Goal: Check status: Check status

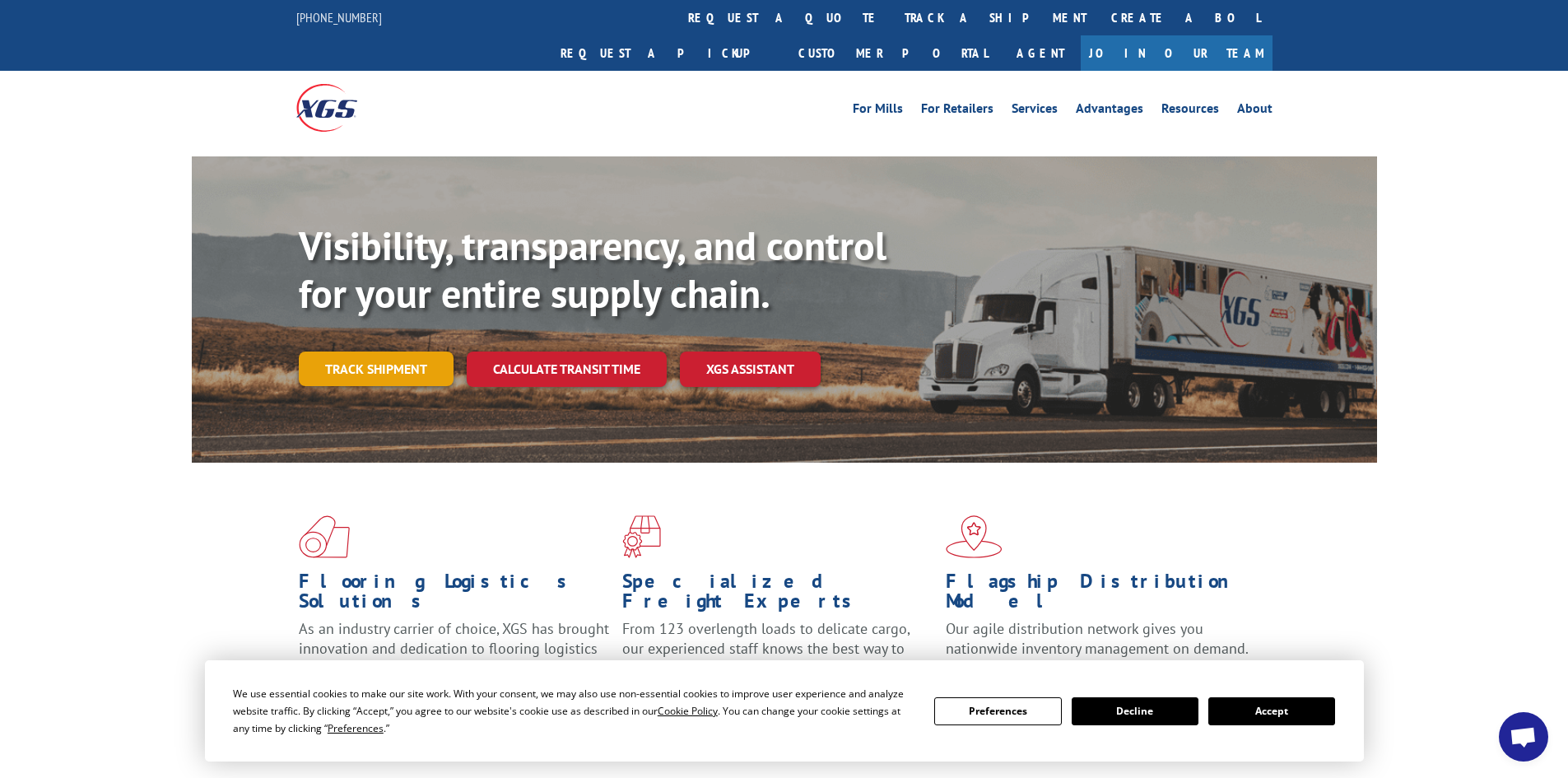
click at [412, 351] on link "Track shipment" at bounding box center [376, 369] width 154 height 34
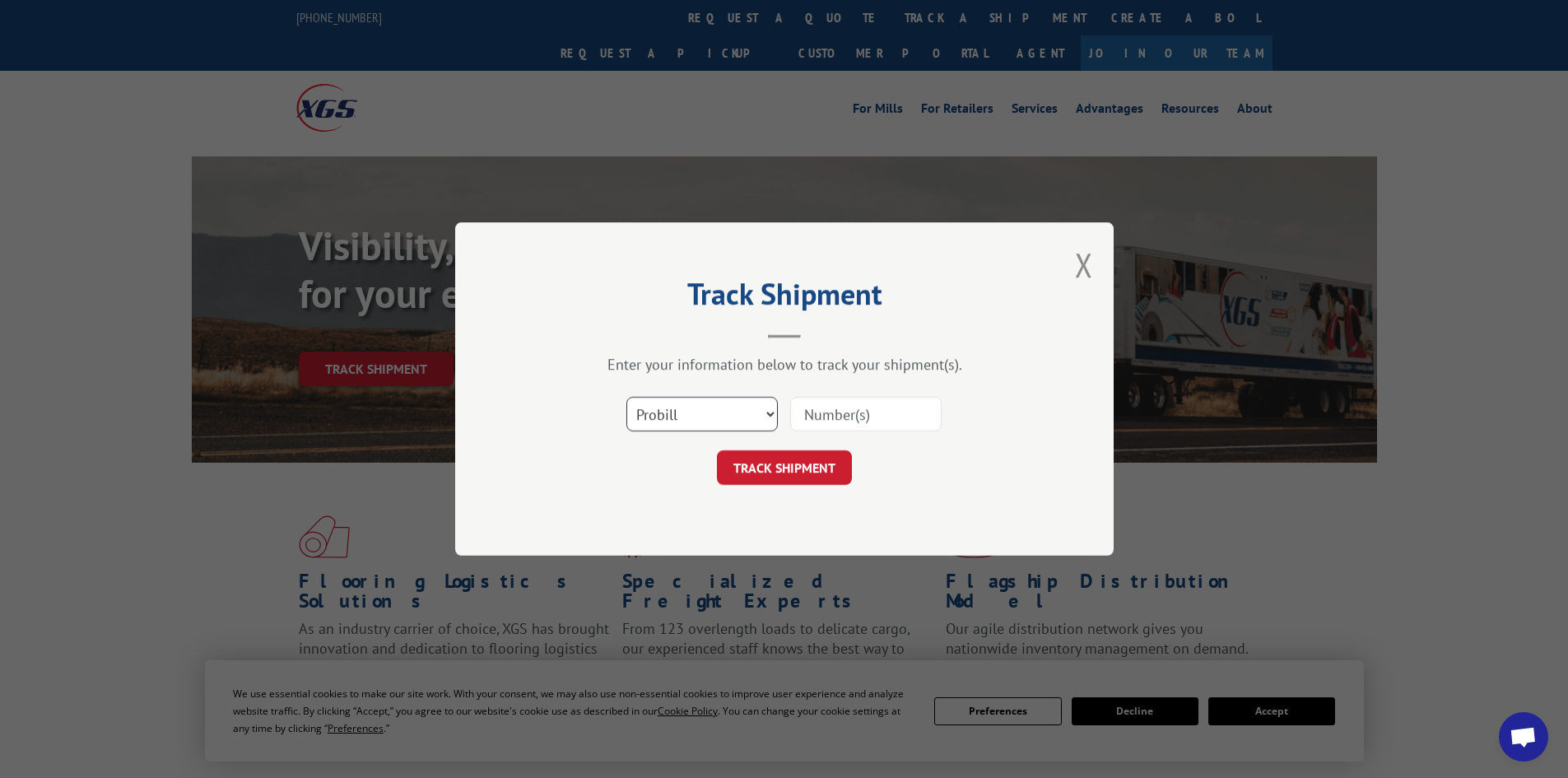
click at [670, 421] on select "Select category... Probill BOL PO" at bounding box center [702, 414] width 151 height 34
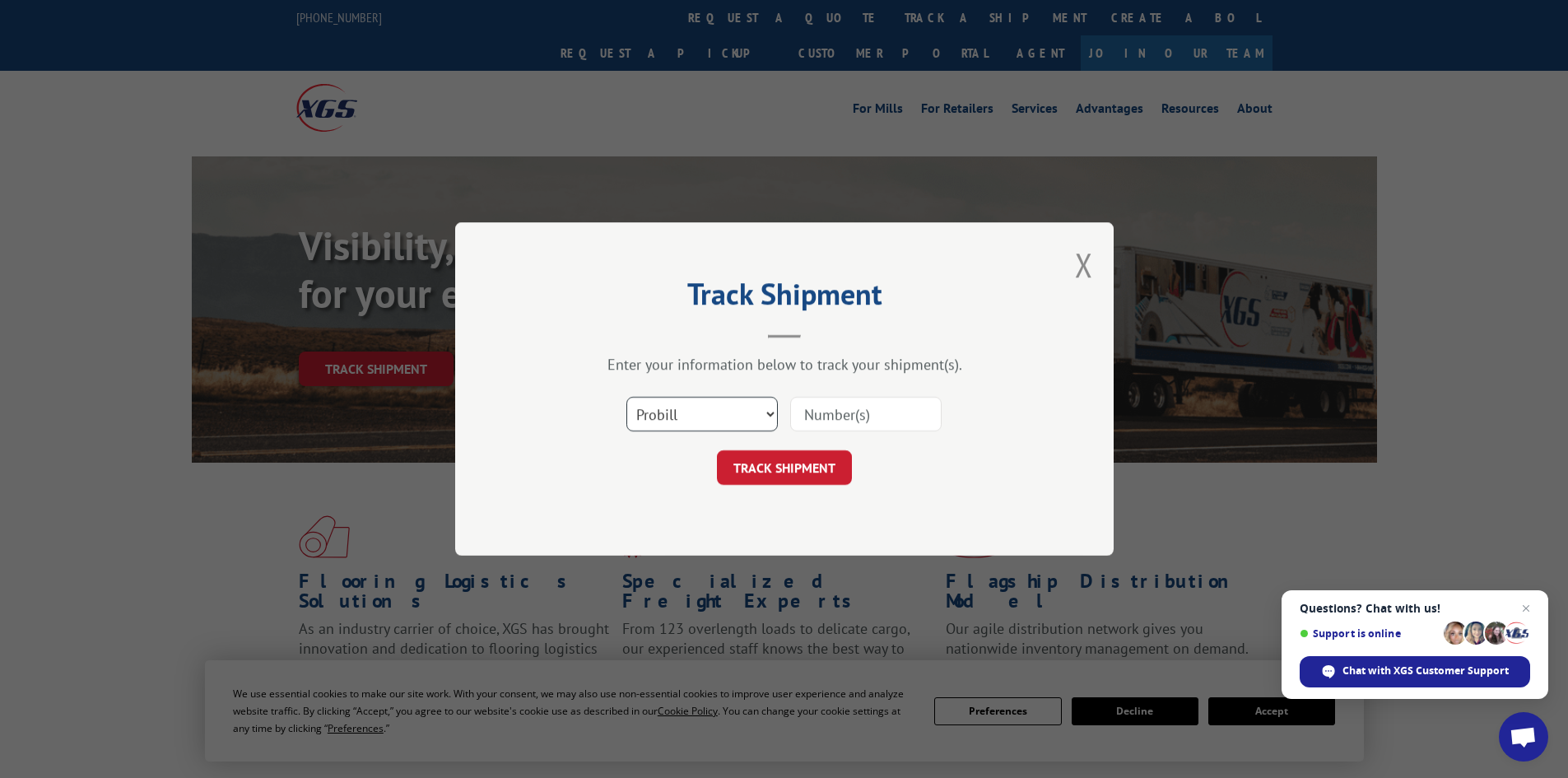
select select "bol"
click at [627, 397] on select "Select category... Probill BOL PO" at bounding box center [702, 414] width 151 height 34
click at [811, 413] on input at bounding box center [866, 414] width 151 height 34
paste input "6006864"
type input "6006864"
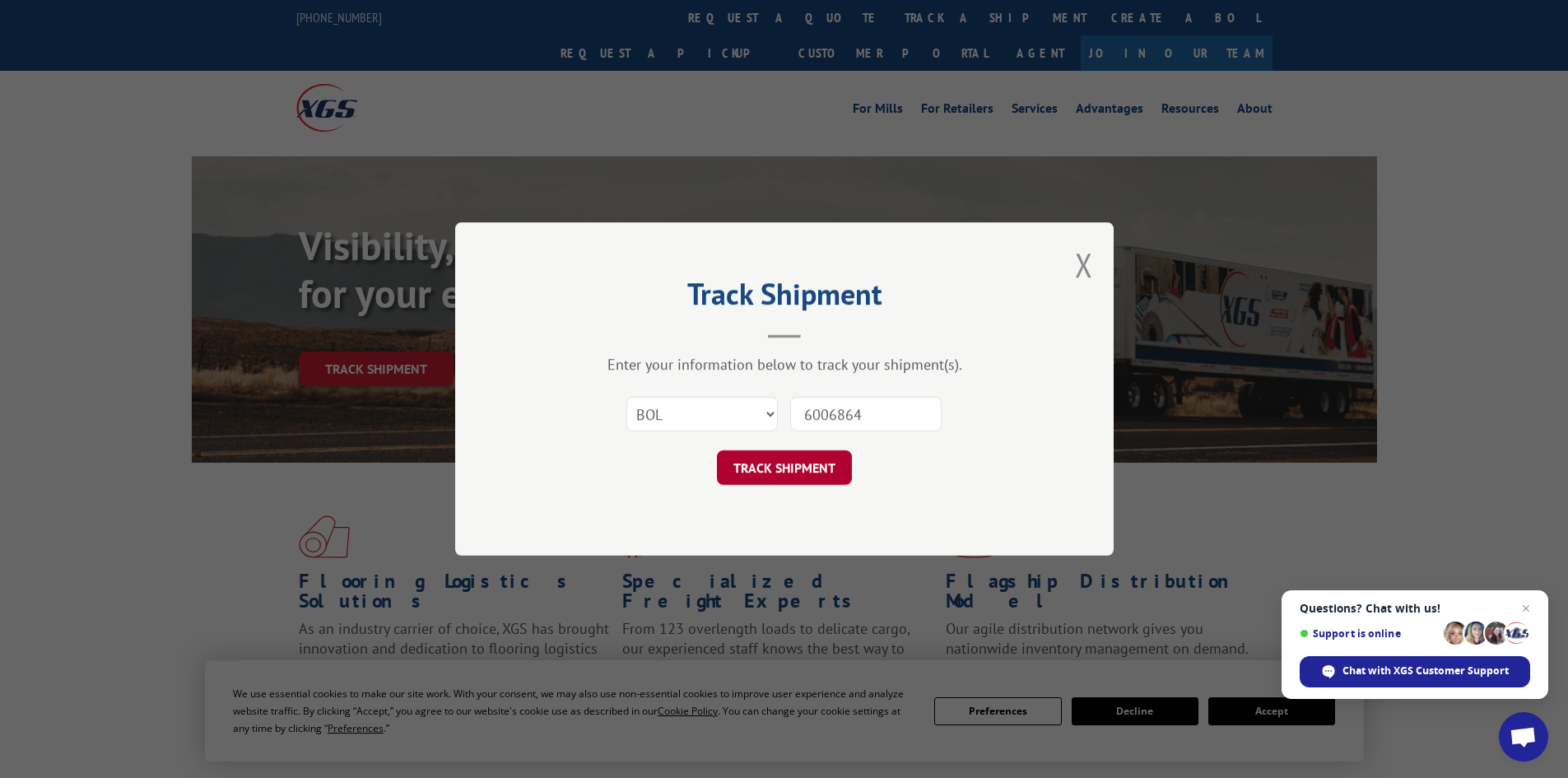
click at [777, 481] on button "TRACK SHIPMENT" at bounding box center [785, 468] width 135 height 34
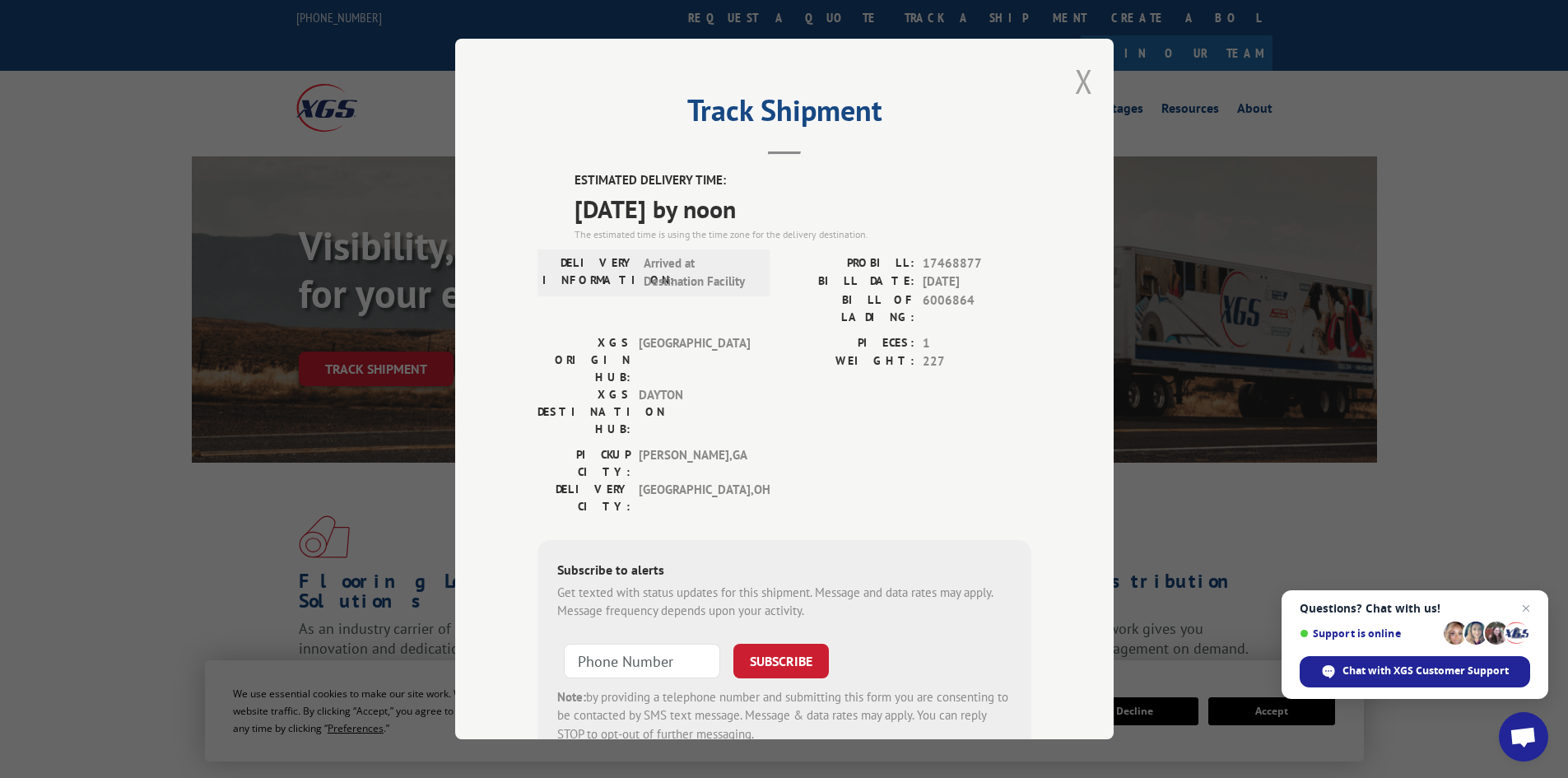
click at [1082, 89] on button "Close modal" at bounding box center [1084, 81] width 18 height 44
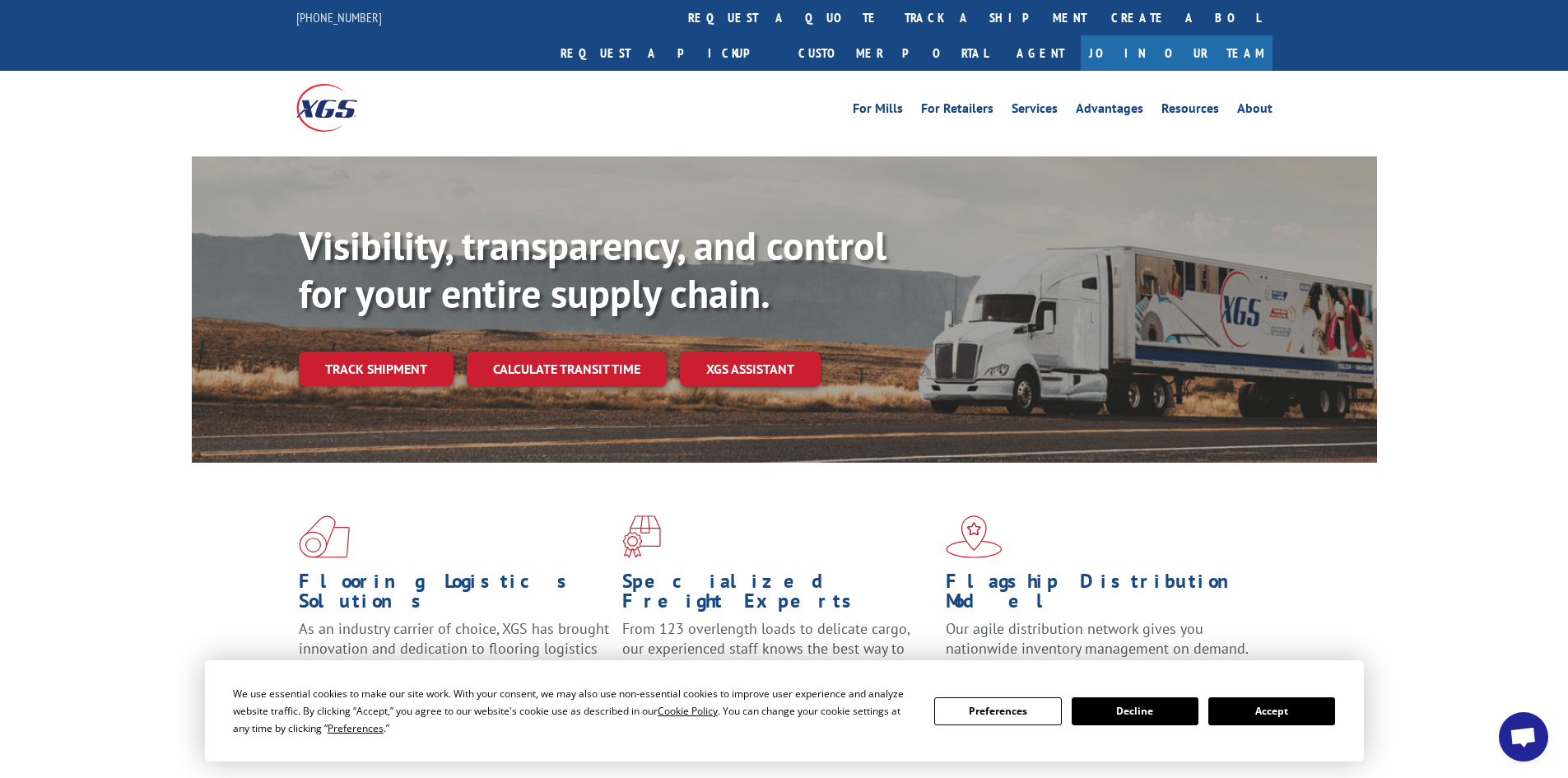
click at [397, 313] on div "Visibility, transparency, and control for your entire supply chain. Track shipm…" at bounding box center [838, 336] width 1078 height 229
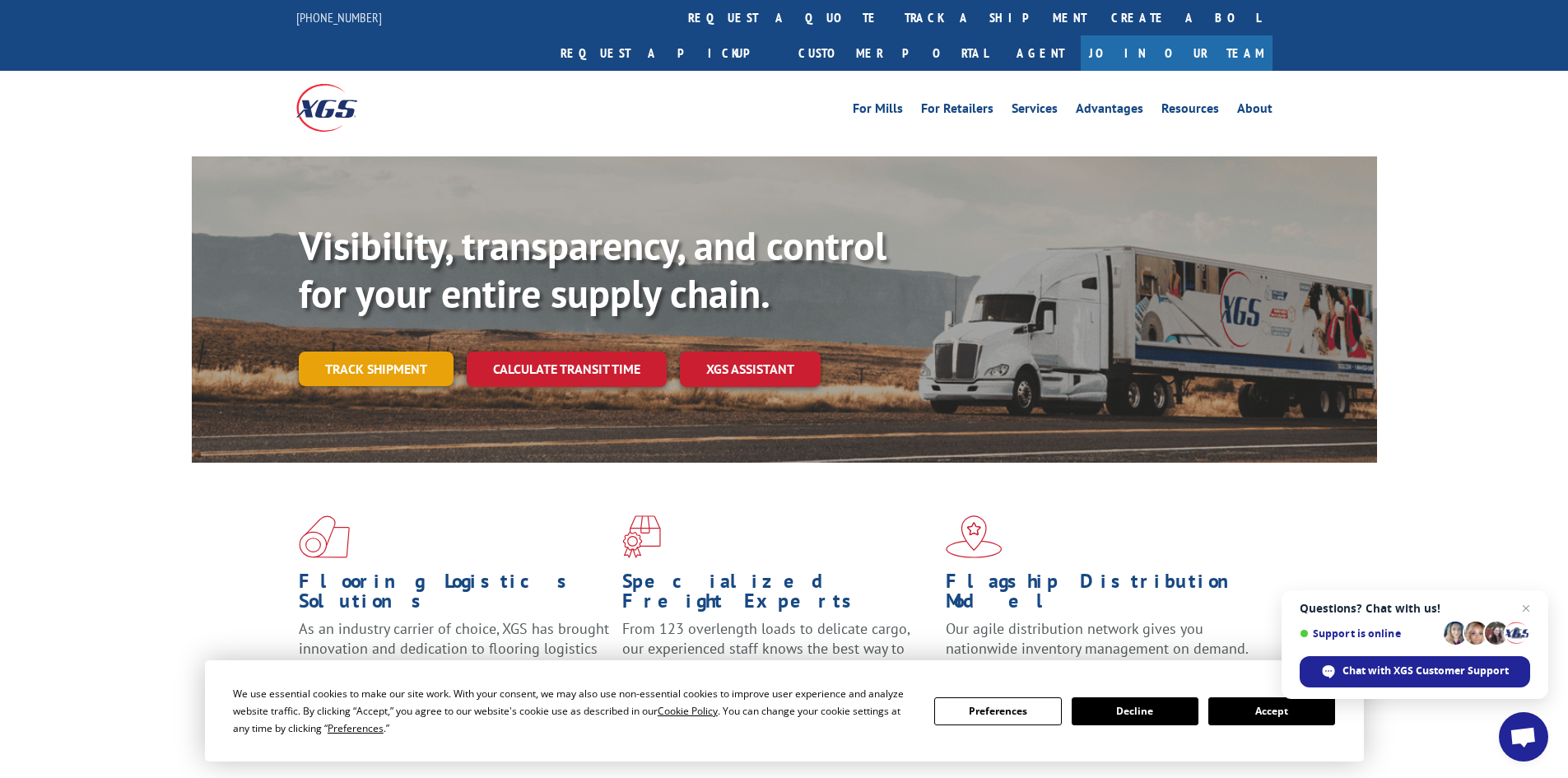
click at [403, 351] on link "Track shipment" at bounding box center [376, 369] width 154 height 34
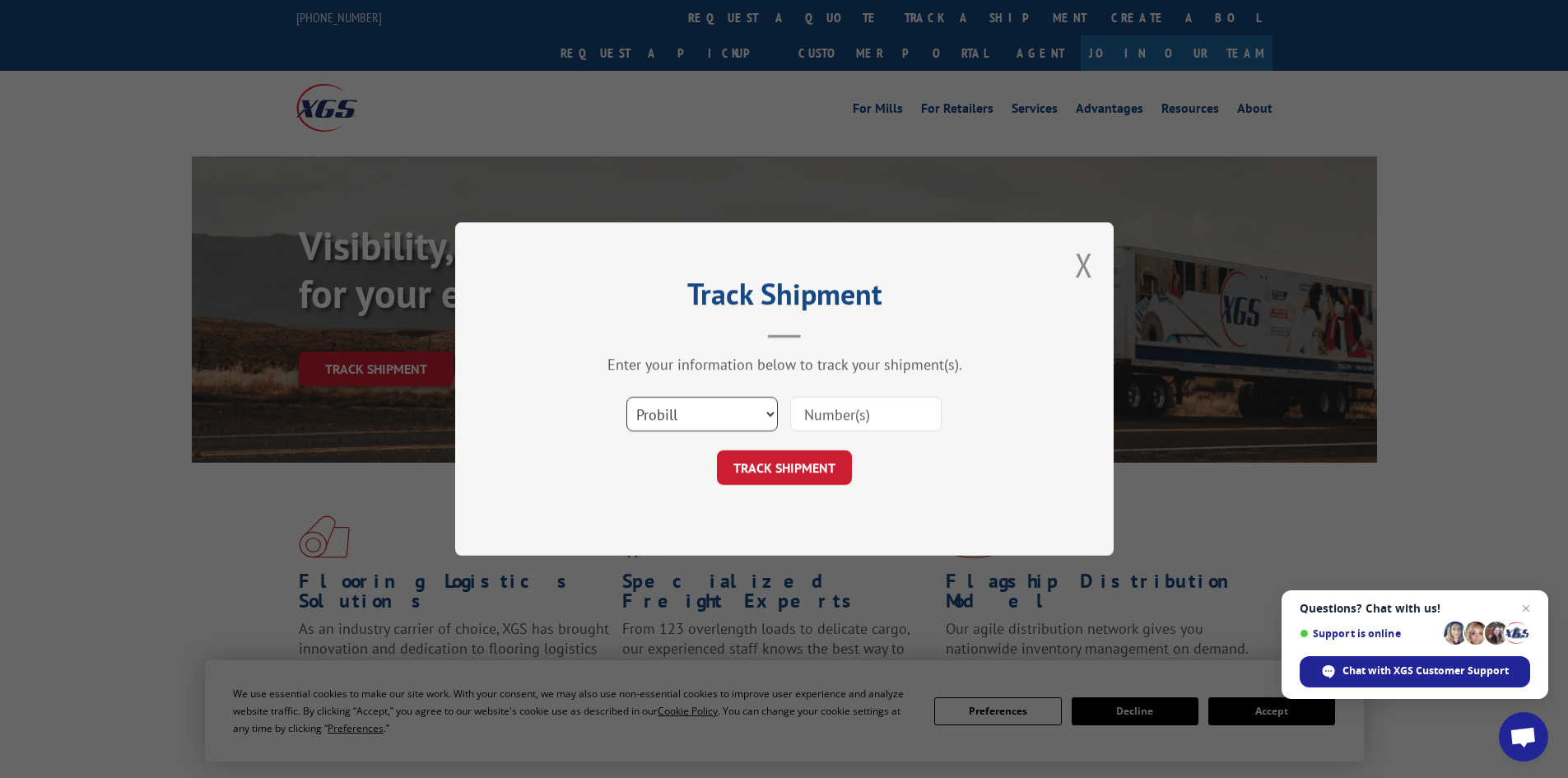
click at [671, 404] on select "Select category... Probill BOL PO" at bounding box center [702, 414] width 151 height 34
select select "bol"
click at [627, 397] on select "Select category... Probill BOL PO" at bounding box center [702, 414] width 151 height 34
click at [820, 418] on input at bounding box center [866, 414] width 151 height 34
paste input "5093018"
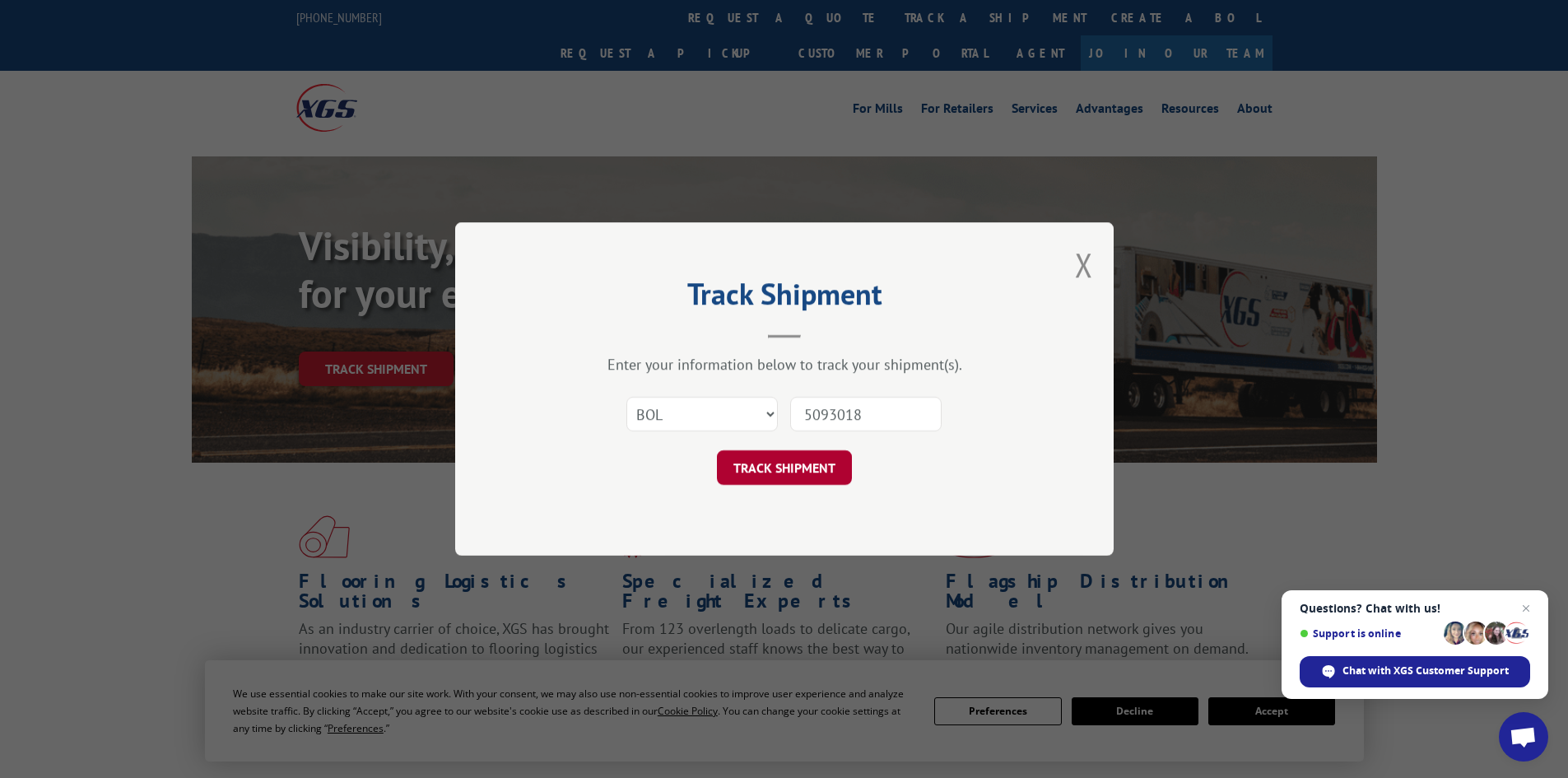
type input "5093018"
click at [800, 466] on button "TRACK SHIPMENT" at bounding box center [785, 468] width 135 height 34
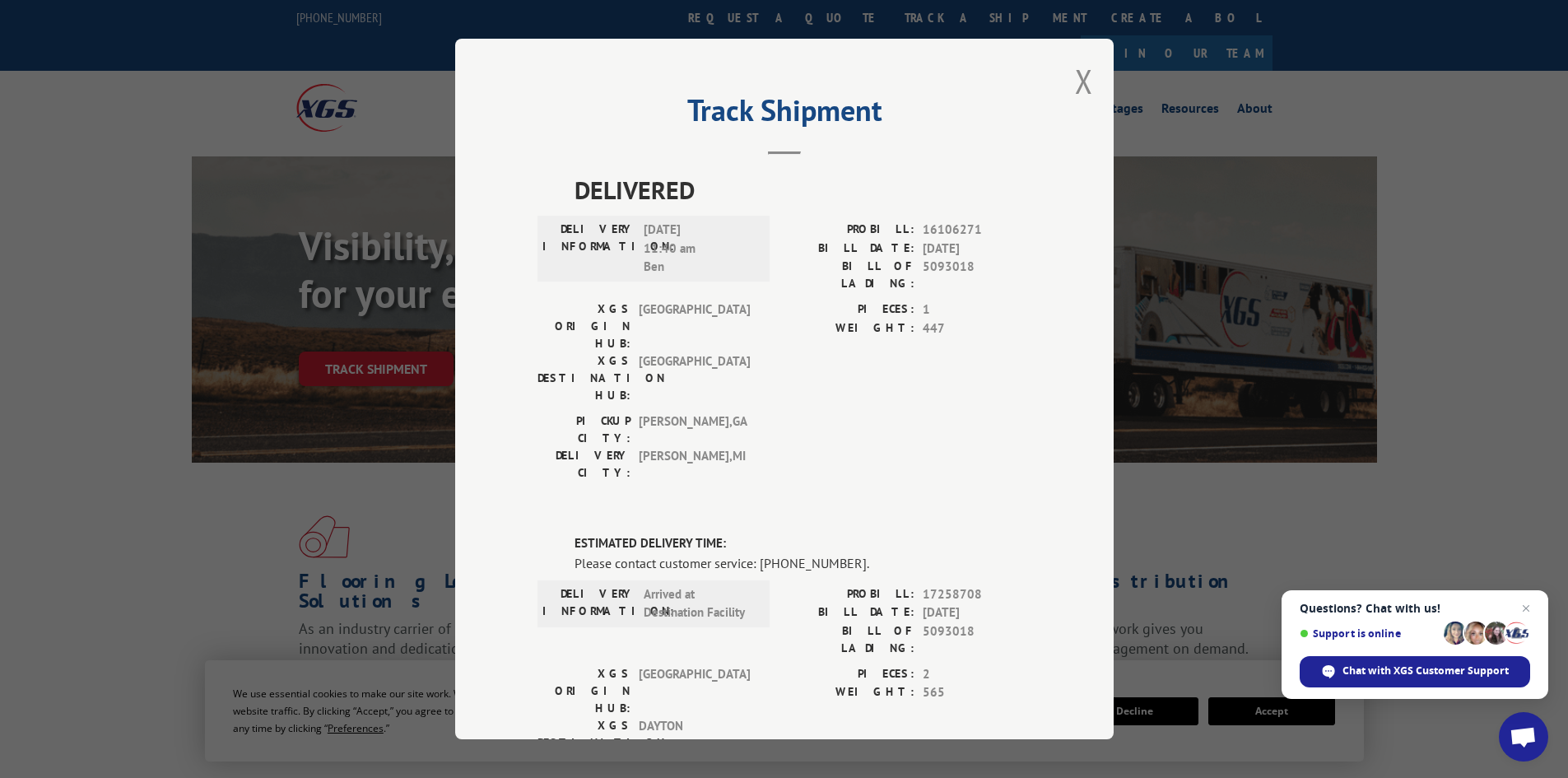
click at [1087, 85] on div "Track Shipment DELIVERED DELIVERY INFORMATION: [DATE] 11:40 am [PERSON_NAME]: 1…" at bounding box center [784, 389] width 658 height 700
click at [1082, 84] on button "Close modal" at bounding box center [1084, 81] width 18 height 44
